Goal: Transaction & Acquisition: Purchase product/service

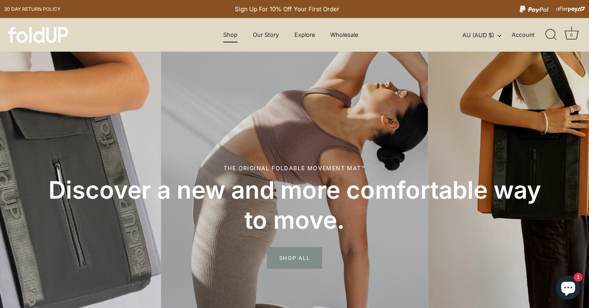
click at [224, 36] on link "Shop" at bounding box center [230, 34] width 28 height 15
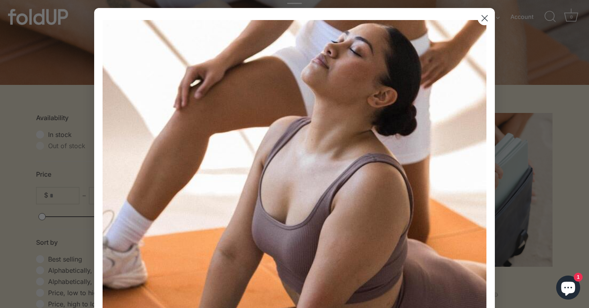
click at [486, 19] on icon "Close dialog" at bounding box center [485, 19] width 6 height 6
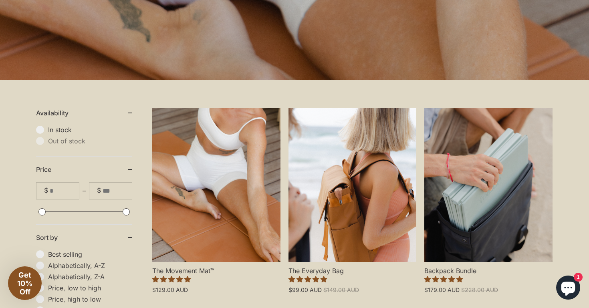
scroll to position [130, 0]
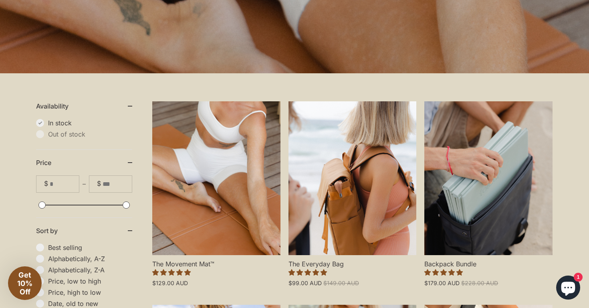
click at [48, 123] on span "In stock" at bounding box center [90, 123] width 84 height 8
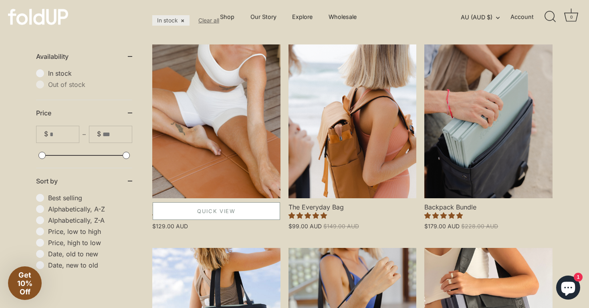
scroll to position [220, 0]
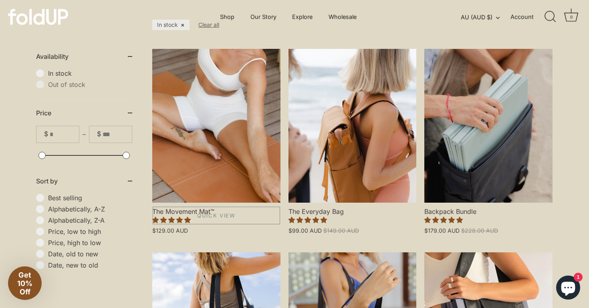
click at [187, 182] on link "The Movement Mat™" at bounding box center [216, 126] width 128 height 154
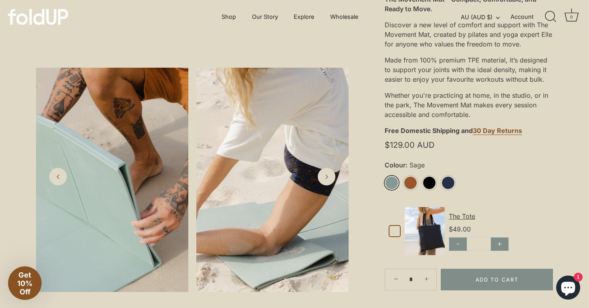
scroll to position [186, 0]
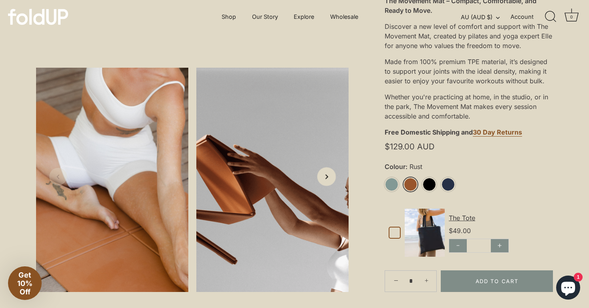
click at [328, 176] on icon "Next slide" at bounding box center [326, 176] width 8 height 8
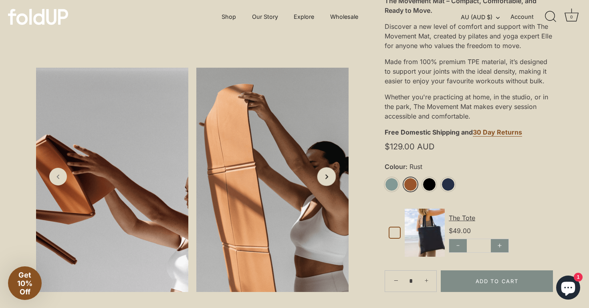
click at [328, 176] on icon "Next slide" at bounding box center [326, 176] width 8 height 8
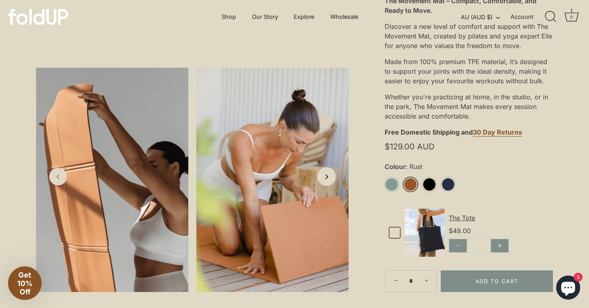
click at [328, 176] on icon "Next slide" at bounding box center [326, 176] width 8 height 8
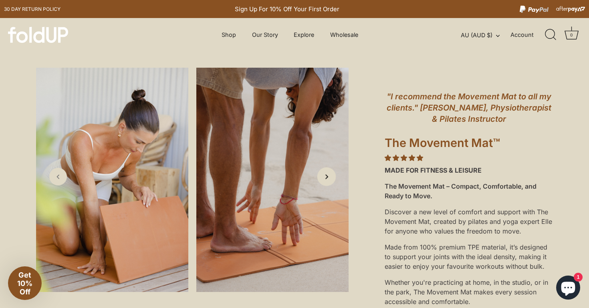
click at [328, 176] on icon "Next slide" at bounding box center [326, 176] width 8 height 8
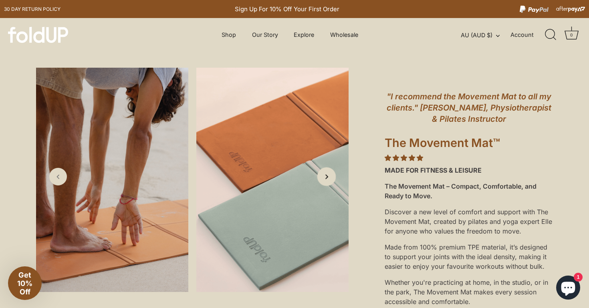
click at [327, 176] on icon "Next slide" at bounding box center [326, 176] width 8 height 8
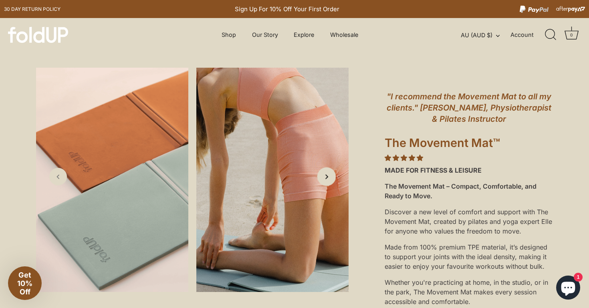
click at [327, 176] on icon "Next slide" at bounding box center [326, 176] width 8 height 8
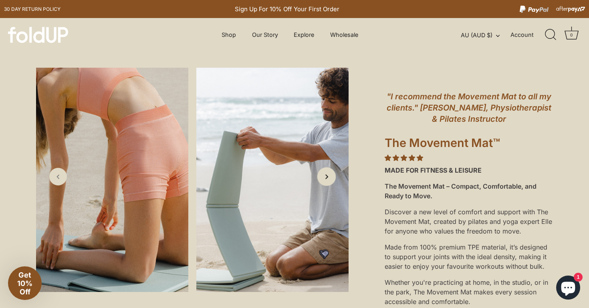
click at [327, 176] on icon "Next slide" at bounding box center [326, 176] width 8 height 8
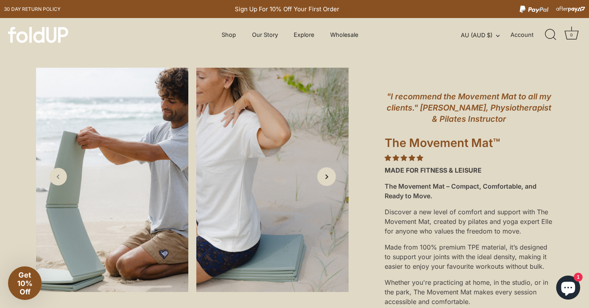
click at [327, 176] on icon "Next slide" at bounding box center [326, 176] width 8 height 8
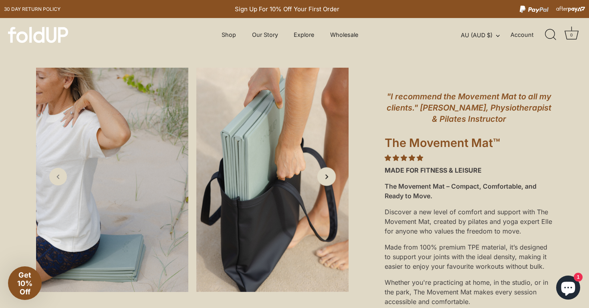
click at [327, 176] on icon "Next slide" at bounding box center [326, 176] width 8 height 8
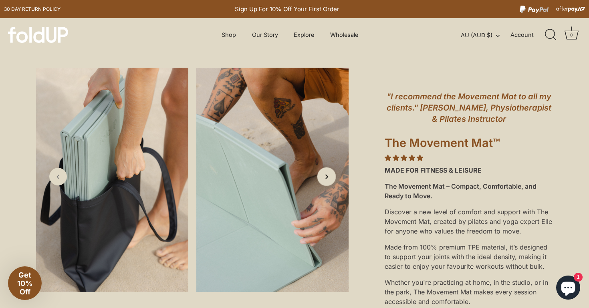
click at [327, 176] on icon "Next slide" at bounding box center [326, 176] width 8 height 8
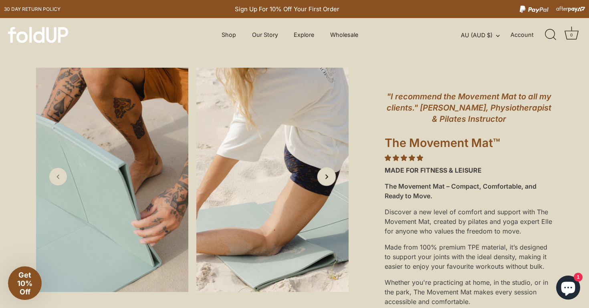
click at [327, 176] on icon "Next slide" at bounding box center [326, 176] width 8 height 8
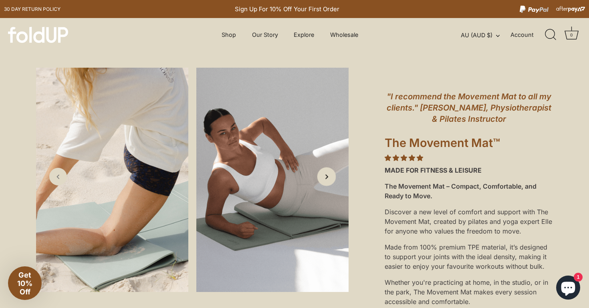
click at [327, 176] on icon "Next slide" at bounding box center [326, 176] width 8 height 8
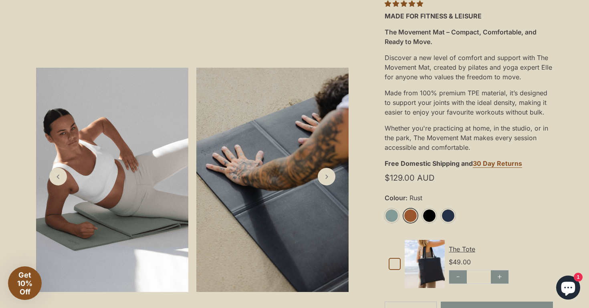
scroll to position [155, 0]
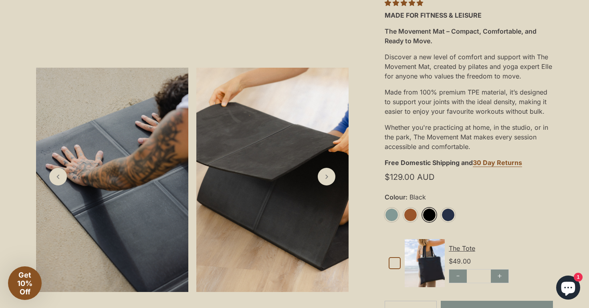
click at [430, 214] on link "Black" at bounding box center [429, 215] width 14 height 14
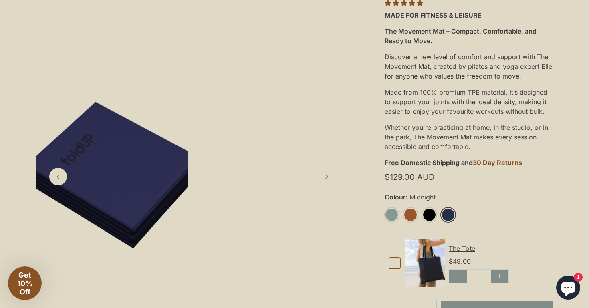
click at [452, 214] on link "Midnight" at bounding box center [448, 215] width 14 height 14
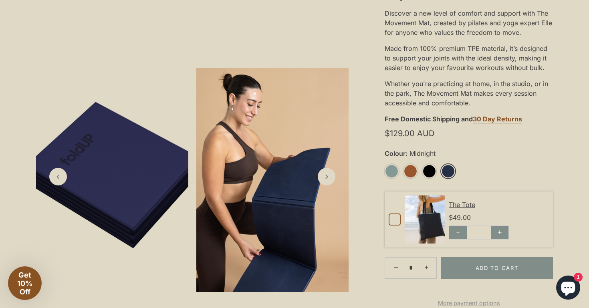
scroll to position [204, 0]
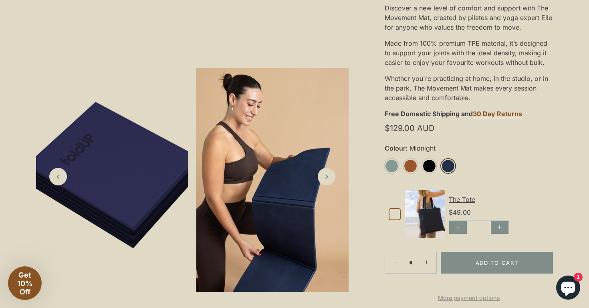
drag, startPoint x: 485, startPoint y: 174, endPoint x: 484, endPoint y: 178, distance: 4.5
click at [484, 174] on ul "Sage Rust Black Midnight" at bounding box center [469, 169] width 168 height 21
click at [470, 199] on div "The Tote" at bounding box center [499, 200] width 100 height 10
click at [418, 209] on img at bounding box center [425, 214] width 40 height 48
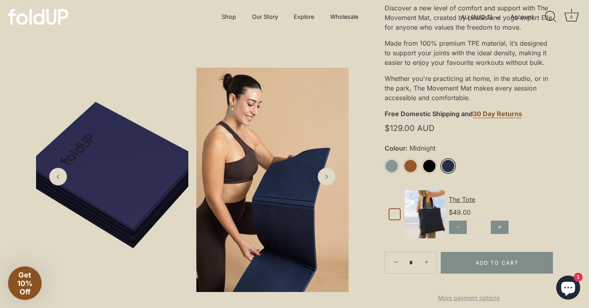
scroll to position [0, 0]
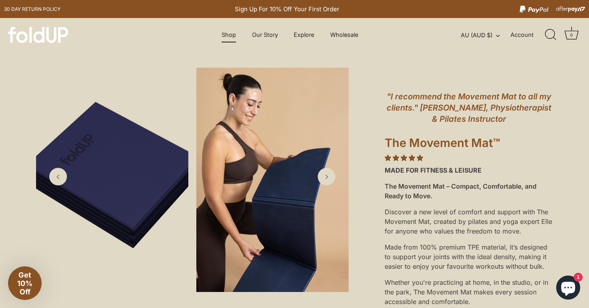
click at [238, 35] on link "Shop" at bounding box center [229, 34] width 28 height 15
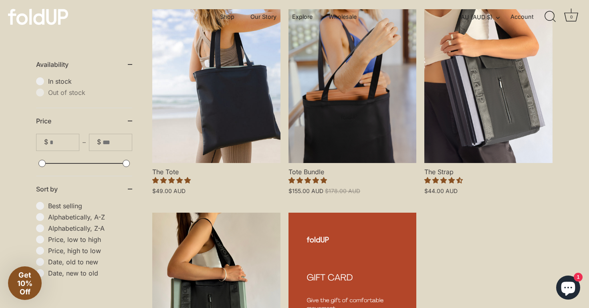
scroll to position [381, 0]
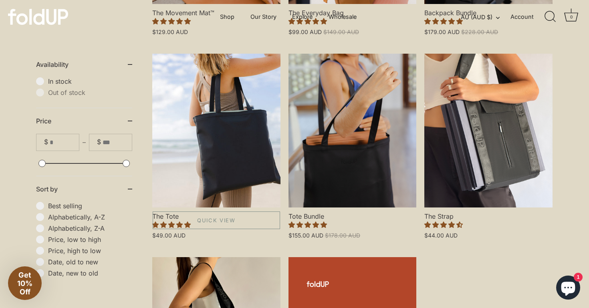
click at [219, 159] on link "The Tote" at bounding box center [216, 131] width 128 height 154
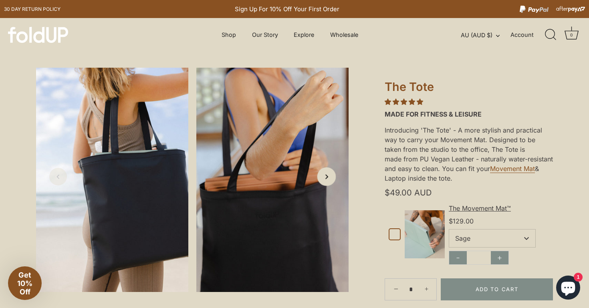
click at [327, 178] on icon "Next slide" at bounding box center [326, 176] width 8 height 8
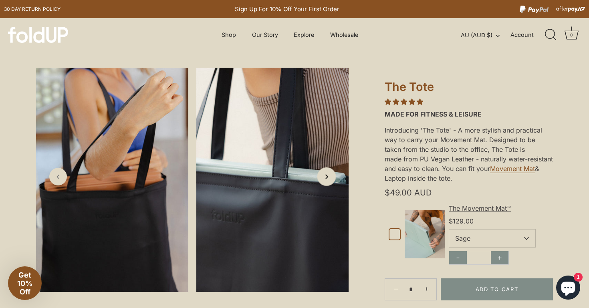
click at [327, 178] on icon "Next slide" at bounding box center [326, 176] width 8 height 8
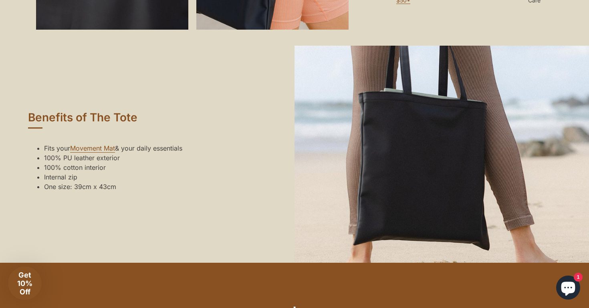
scroll to position [401, 0]
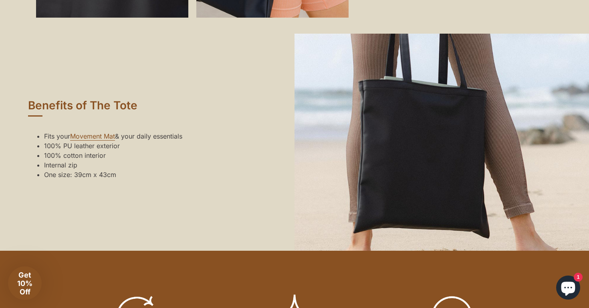
drag, startPoint x: 75, startPoint y: 184, endPoint x: 123, endPoint y: 185, distance: 48.1
click at [123, 180] on li "One size: 39cm x 43cm" at bounding box center [113, 175] width 138 height 10
copy li "39cm x 43cm"
click at [215, 79] on div "Benefits of The Tote Fits your Movement Mat & your daily essentials 100% PU lea…" at bounding box center [147, 142] width 295 height 217
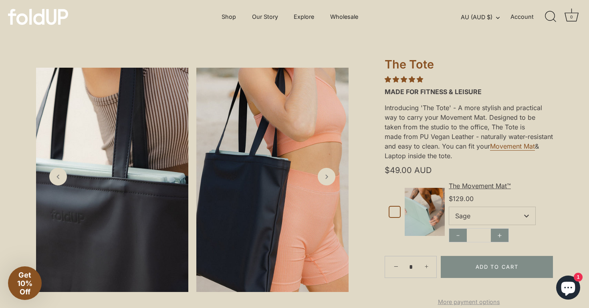
scroll to position [15, 0]
